Goal: Task Accomplishment & Management: Use online tool/utility

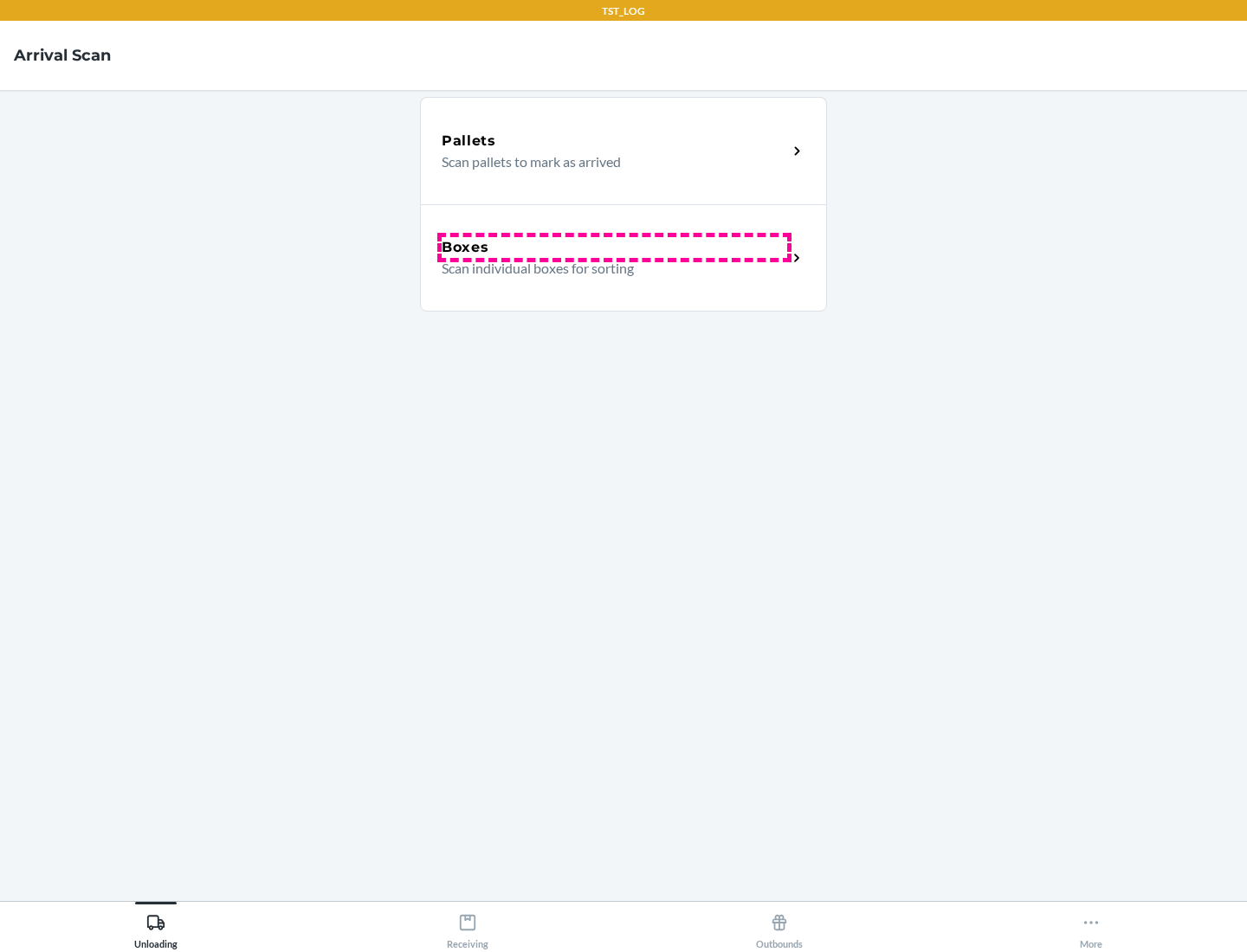
click at [614, 248] on div "Boxes" at bounding box center [615, 247] width 345 height 20
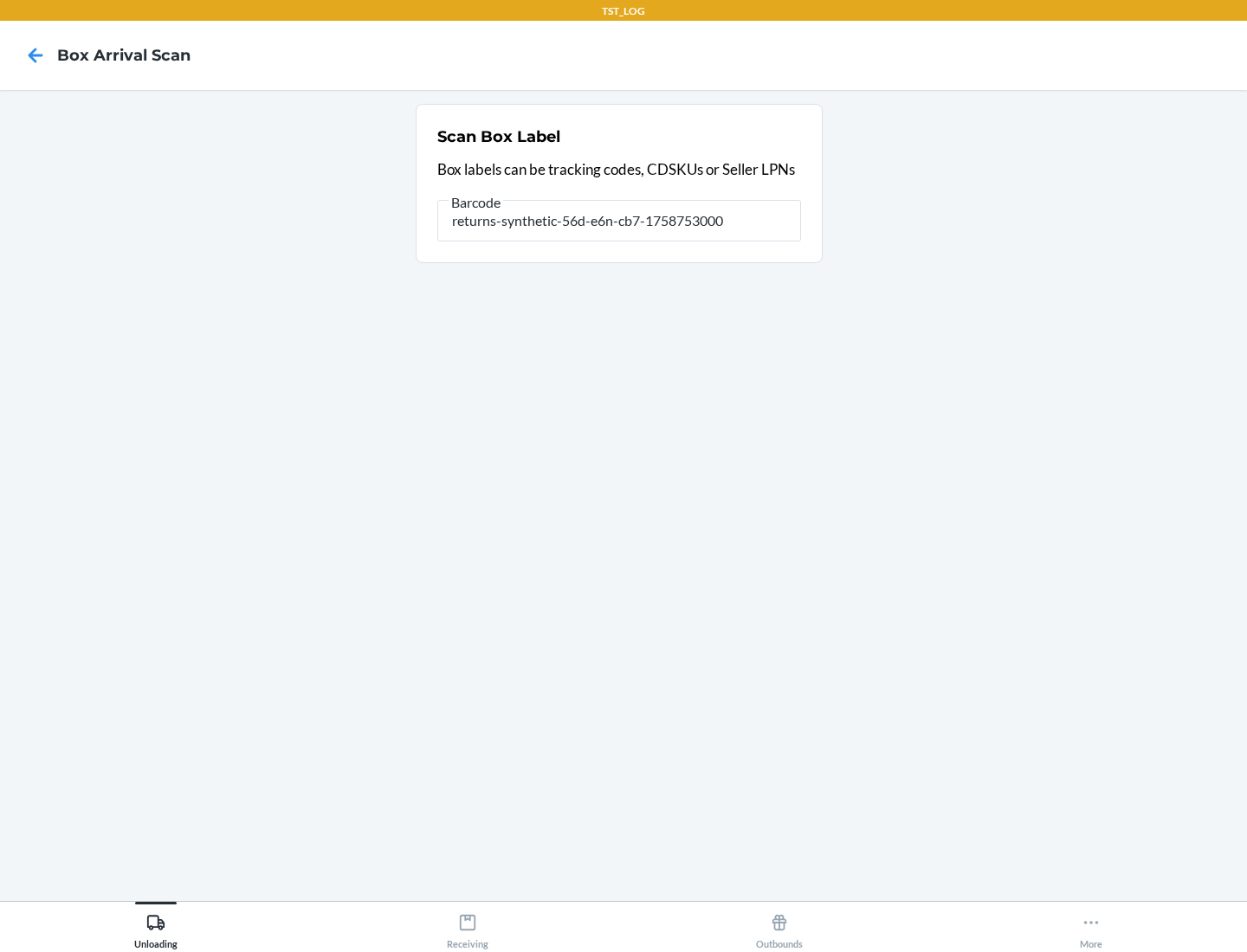
type input "returns-synthetic-56d-e6n-cb7-1758753000"
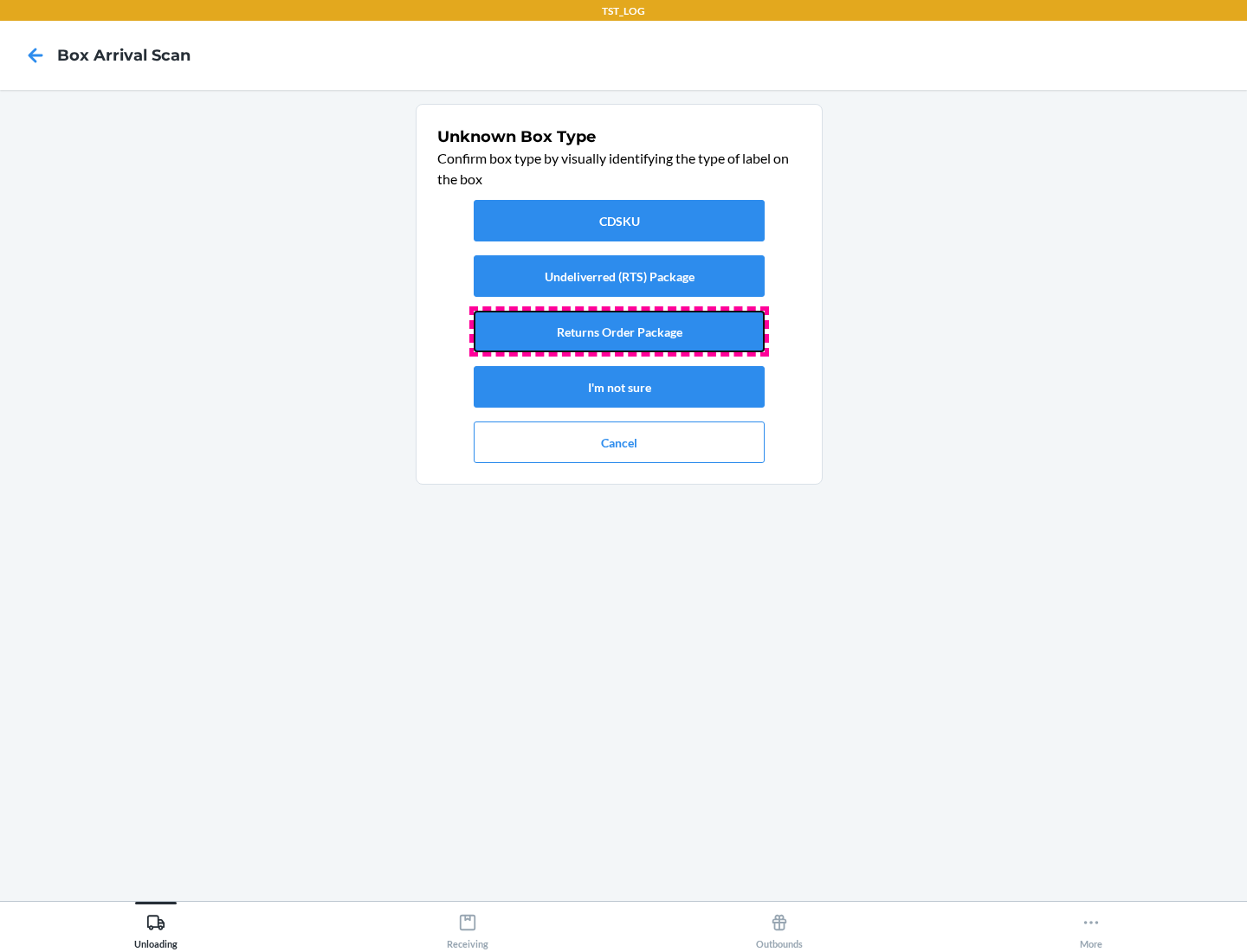
click at [620, 332] on button "Returns Order Package" at bounding box center [619, 332] width 291 height 42
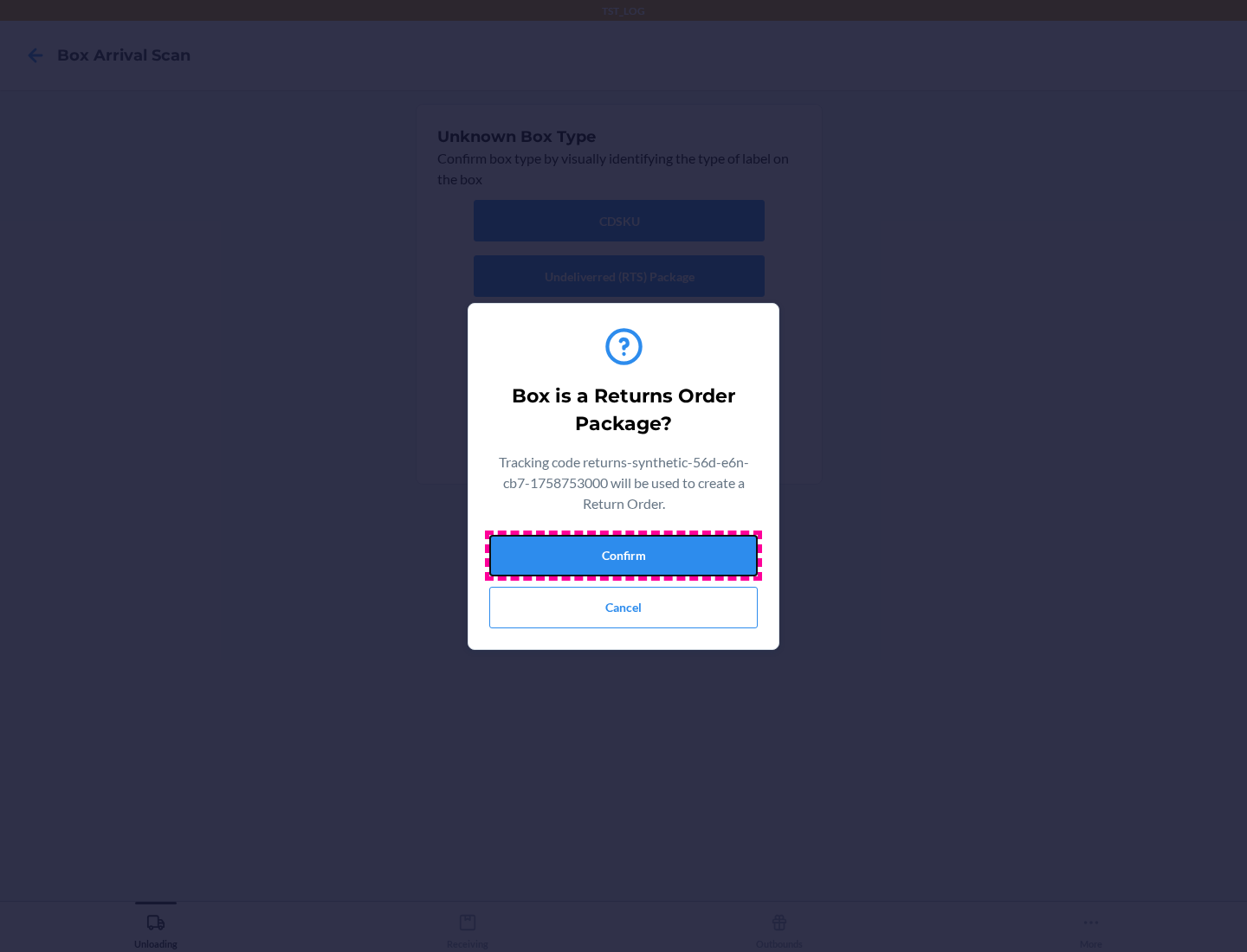
click at [624, 555] on button "Confirm" at bounding box center [623, 555] width 268 height 42
